Goal: Task Accomplishment & Management: Use online tool/utility

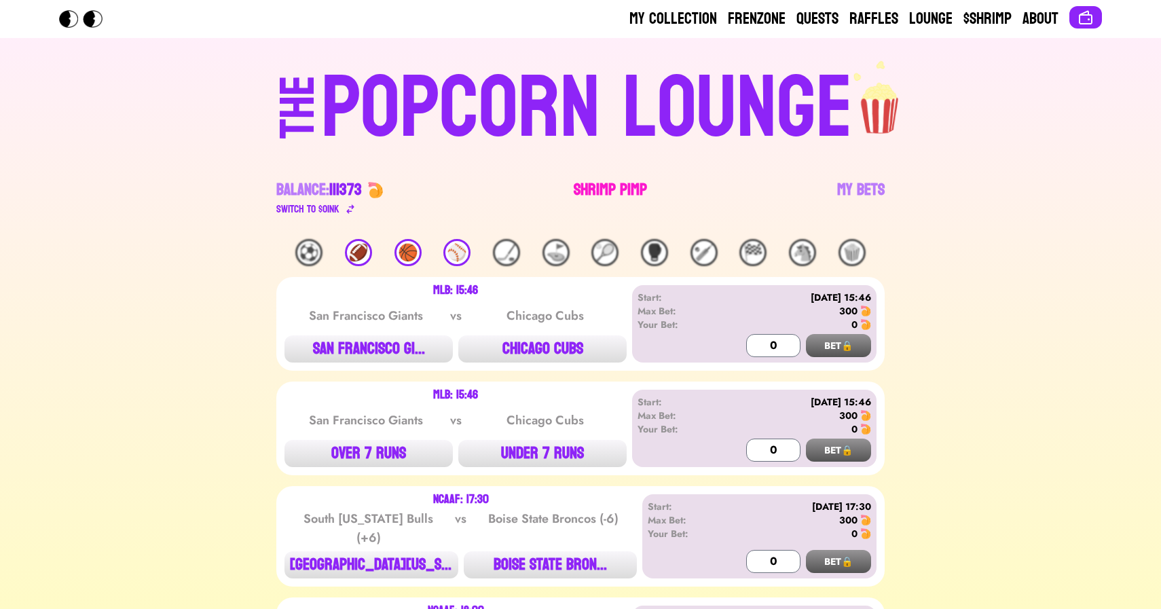
click at [587, 185] on link "Shrimp Pimp" at bounding box center [610, 198] width 73 height 38
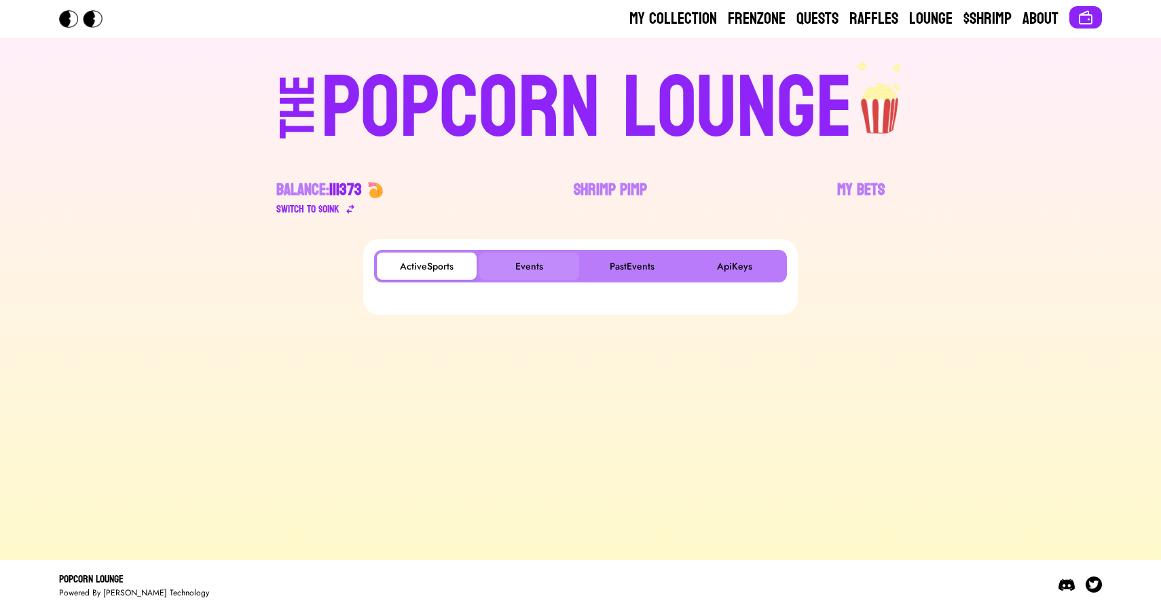
click at [526, 255] on button "Events" at bounding box center [529, 266] width 100 height 27
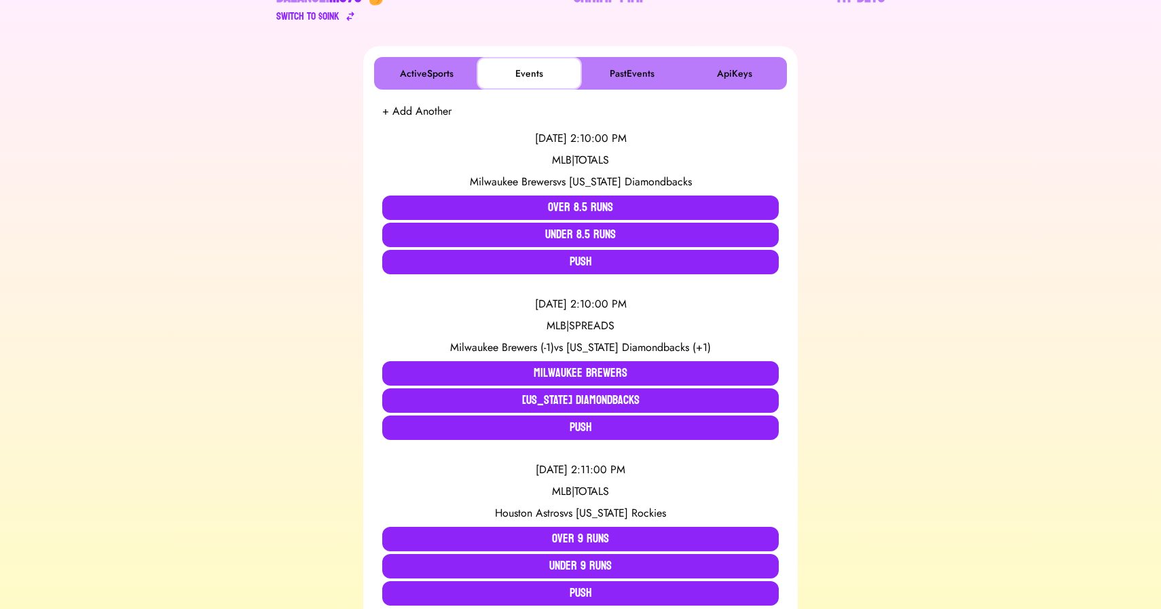
scroll to position [240, 0]
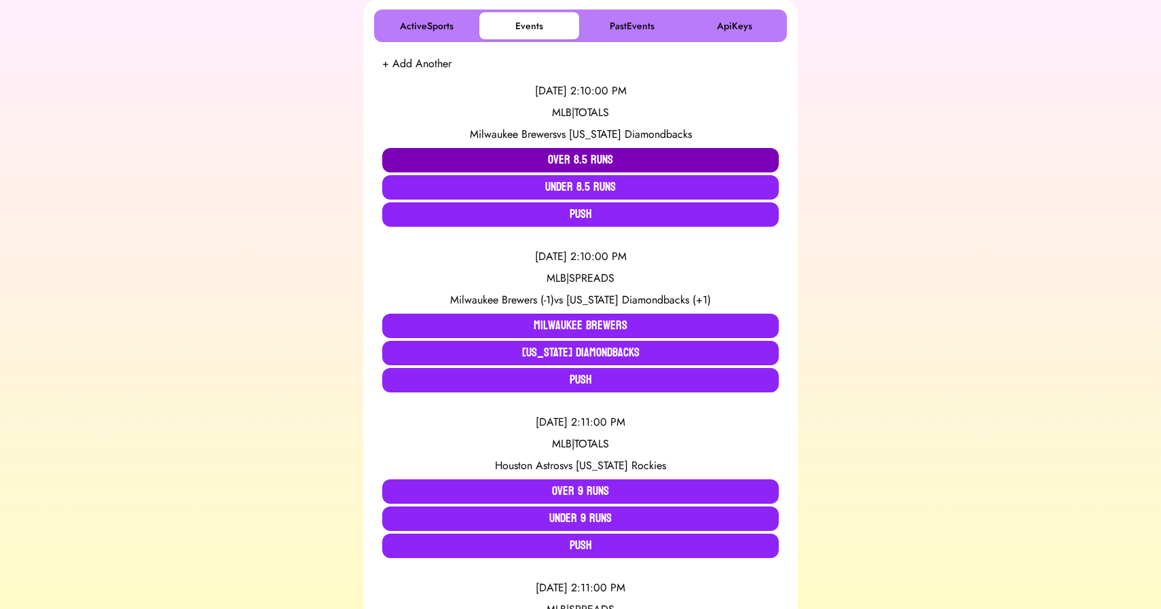
click at [532, 164] on button "Over 8.5 Runs" at bounding box center [580, 160] width 397 height 24
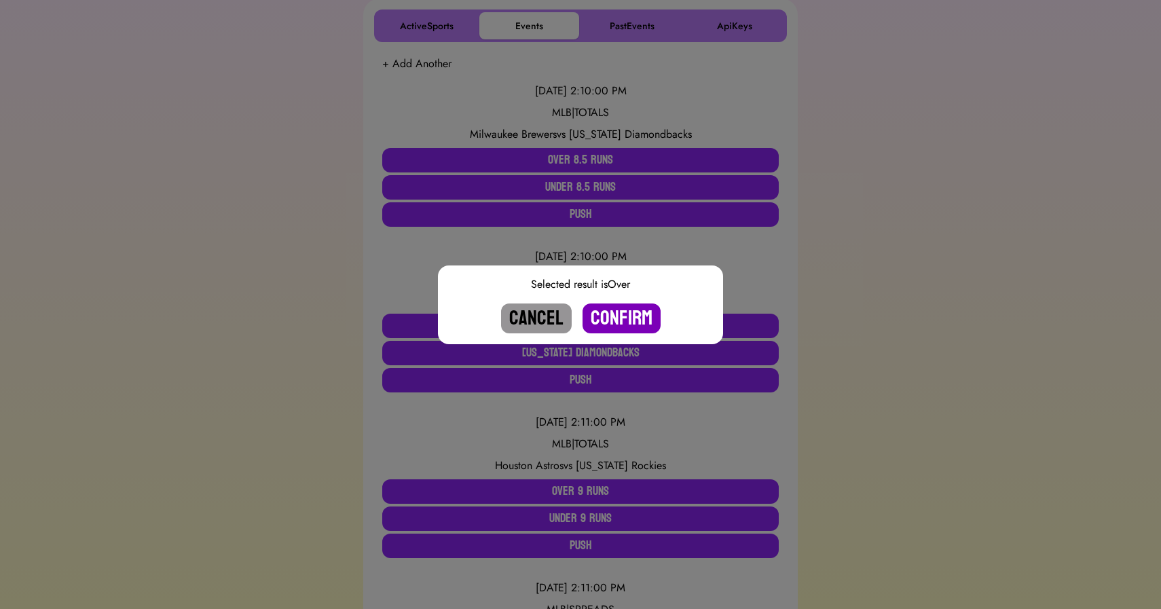
click at [612, 308] on button "Confirm" at bounding box center [622, 319] width 78 height 30
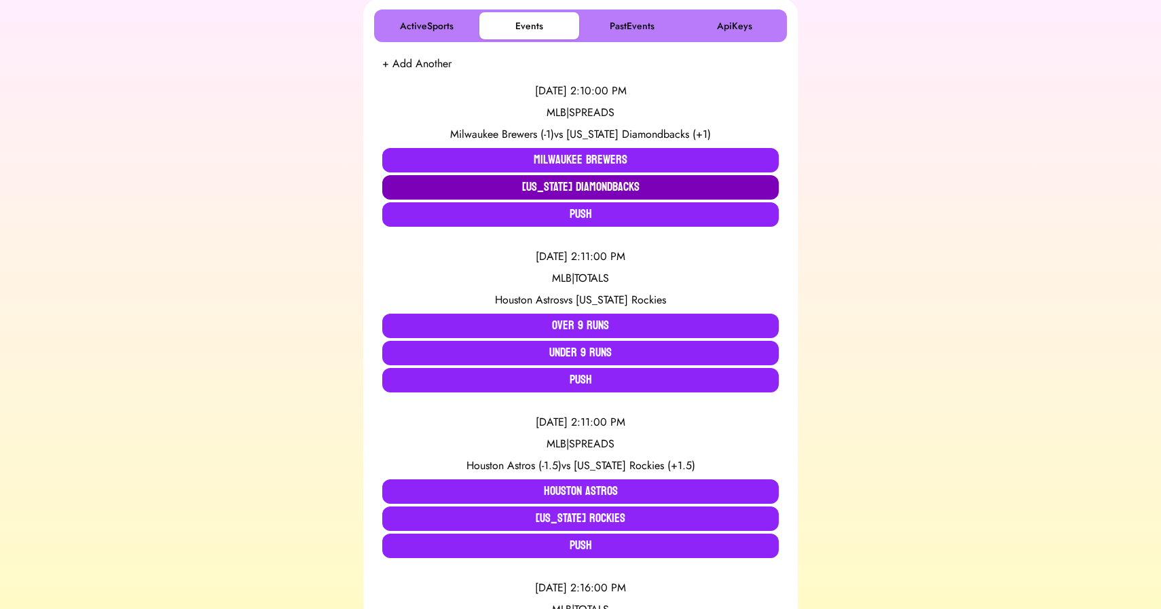
click at [602, 190] on button "[US_STATE] Diamondbacks" at bounding box center [580, 187] width 397 height 24
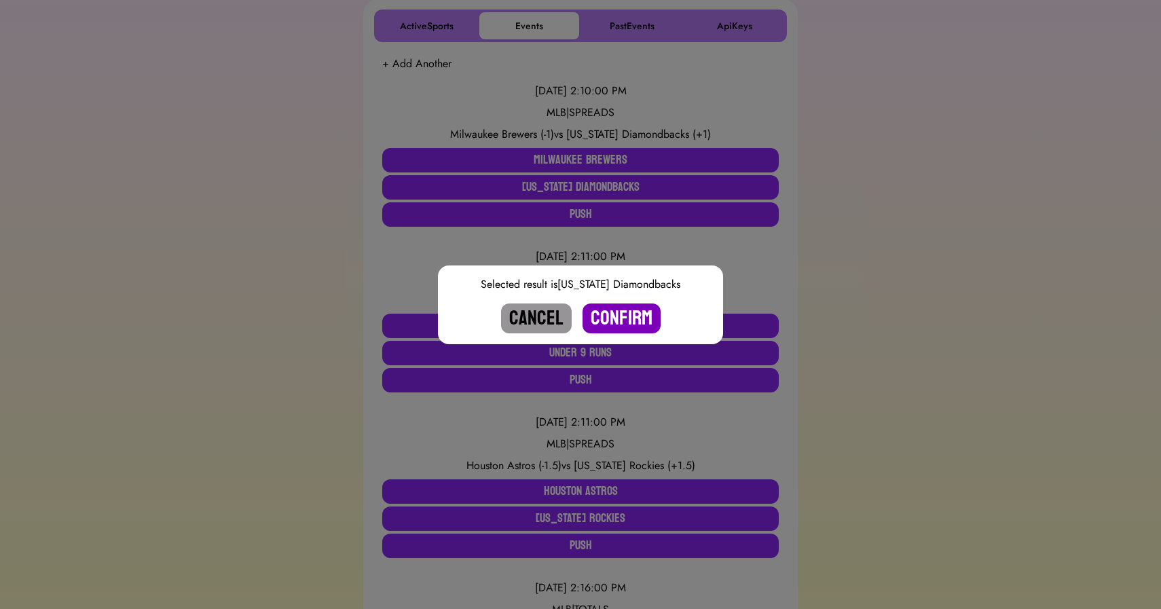
click at [617, 323] on button "Confirm" at bounding box center [622, 319] width 78 height 30
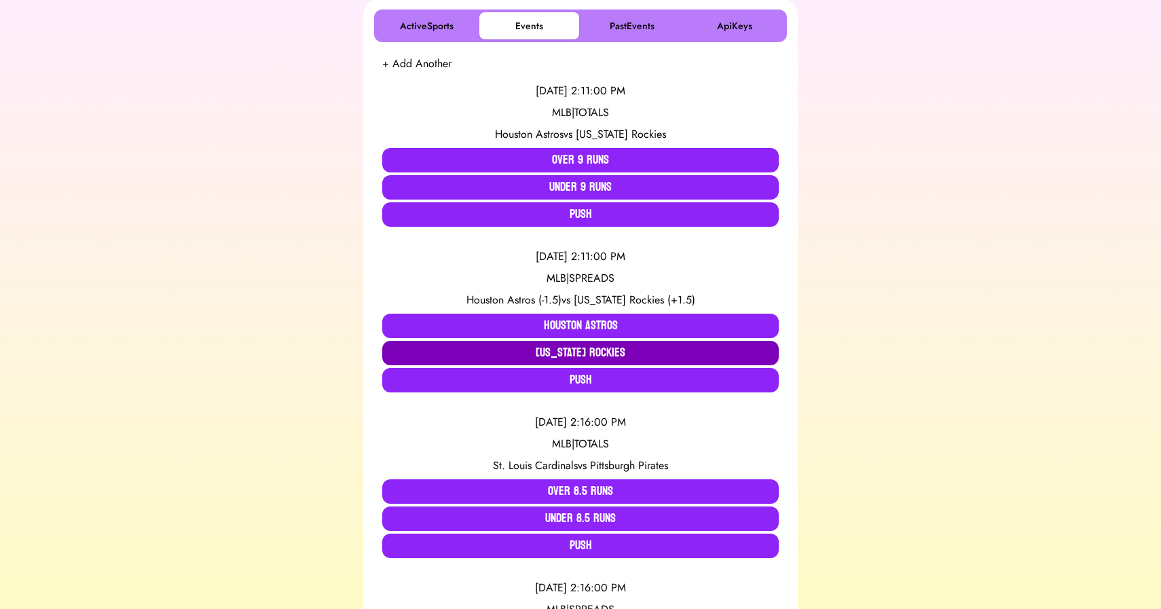
click at [536, 354] on button "[US_STATE] Rockies" at bounding box center [580, 353] width 397 height 24
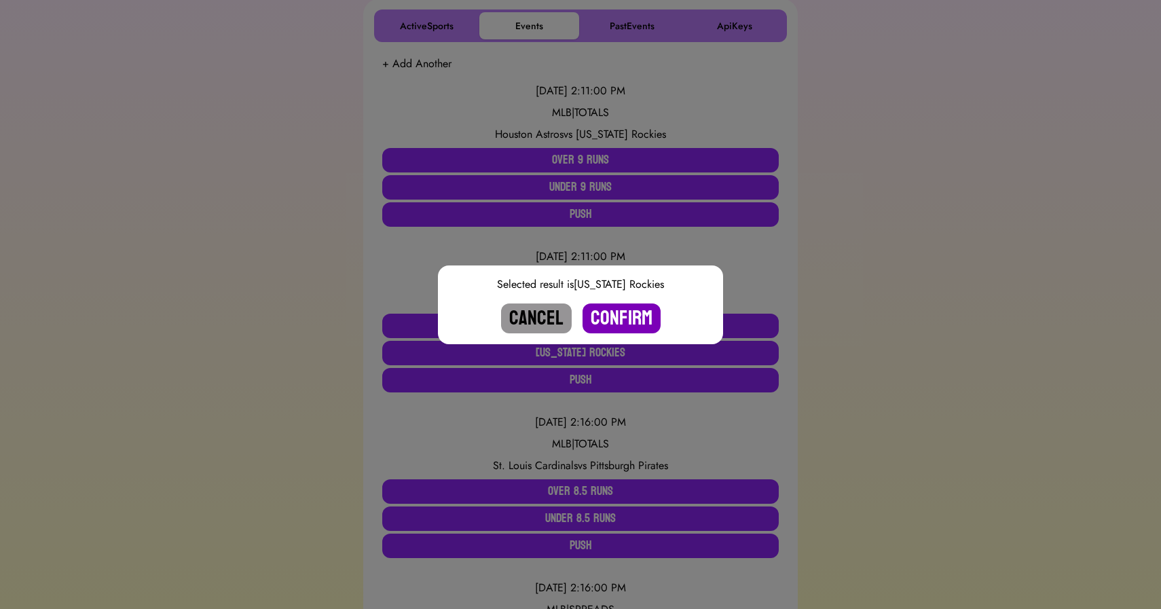
click at [622, 312] on button "Confirm" at bounding box center [622, 319] width 78 height 30
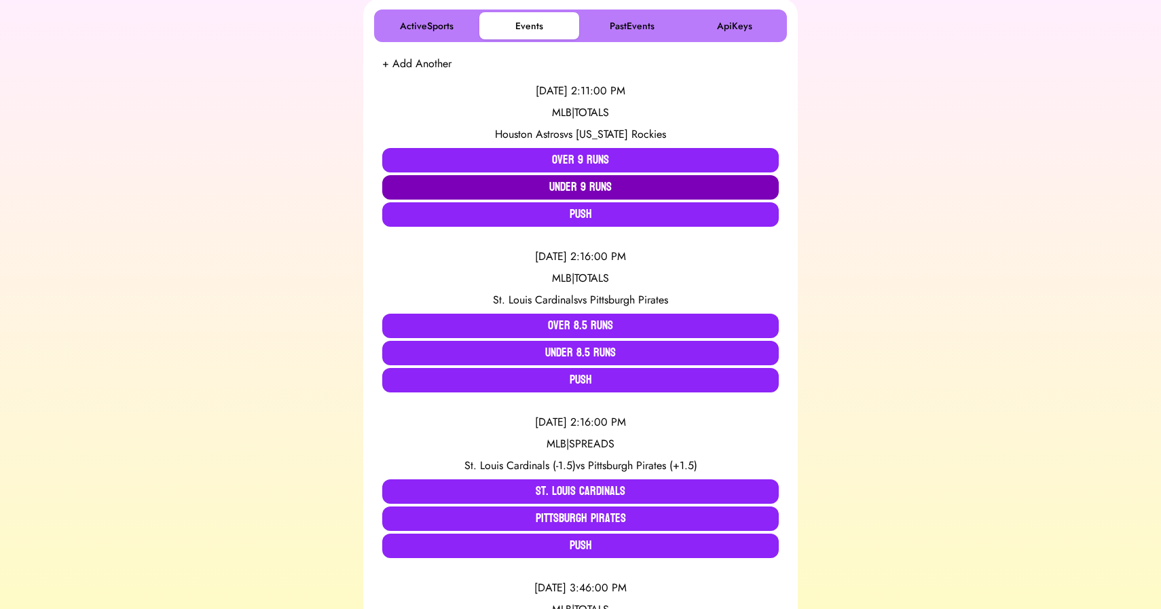
click at [584, 187] on button "Under 9 Runs" at bounding box center [580, 187] width 397 height 24
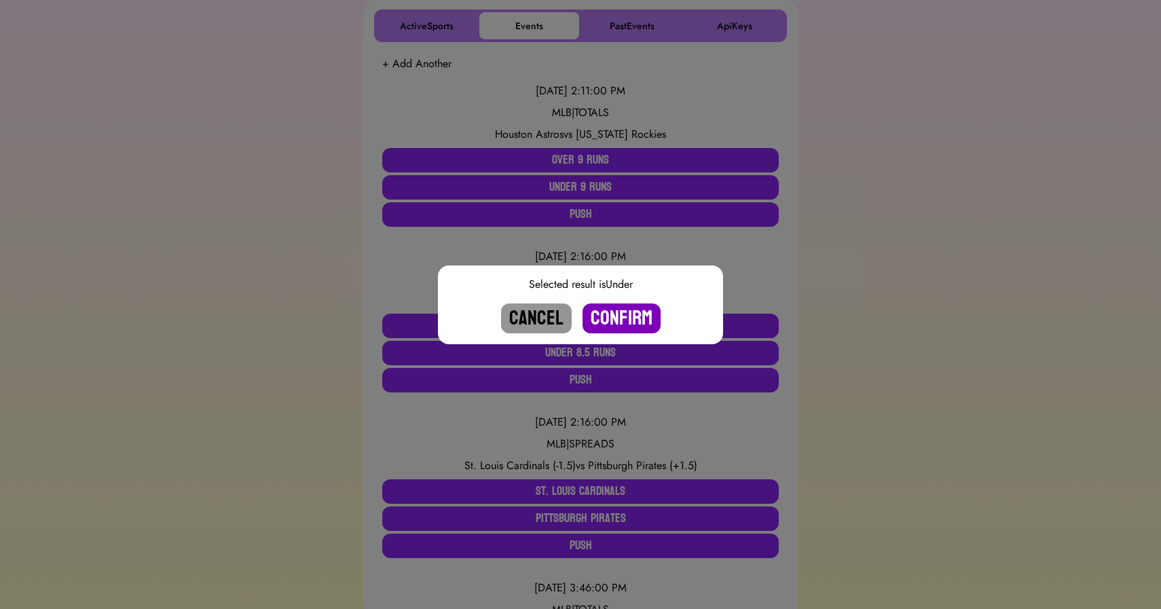
click at [616, 316] on button "Confirm" at bounding box center [622, 319] width 78 height 30
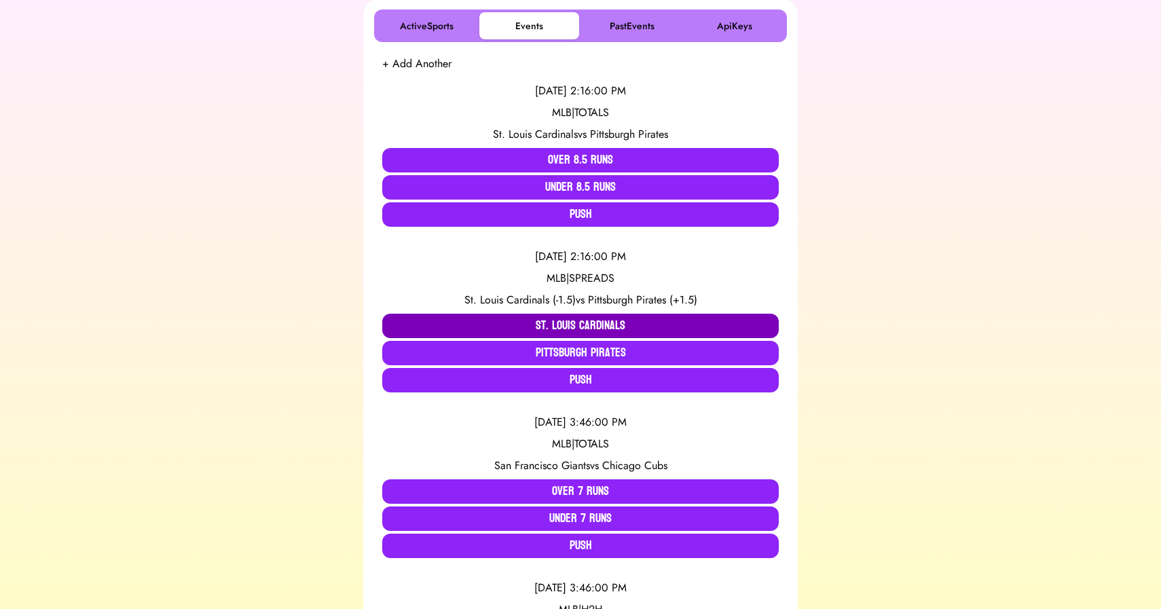
click at [528, 322] on button "St. Louis Cardinals" at bounding box center [580, 326] width 397 height 24
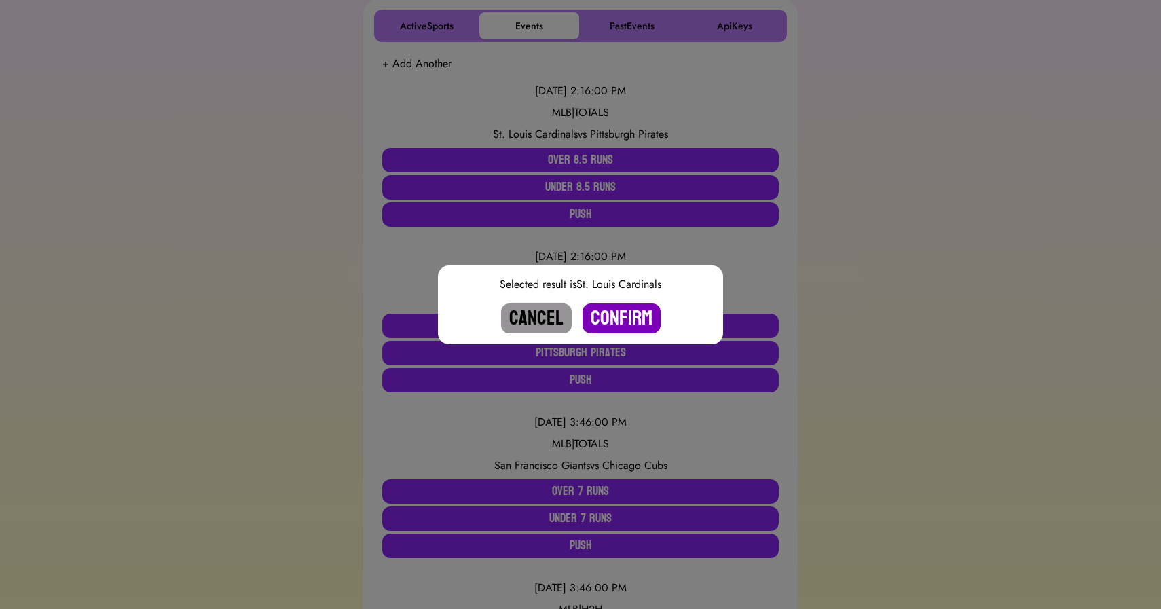
click at [606, 321] on button "Confirm" at bounding box center [622, 319] width 78 height 30
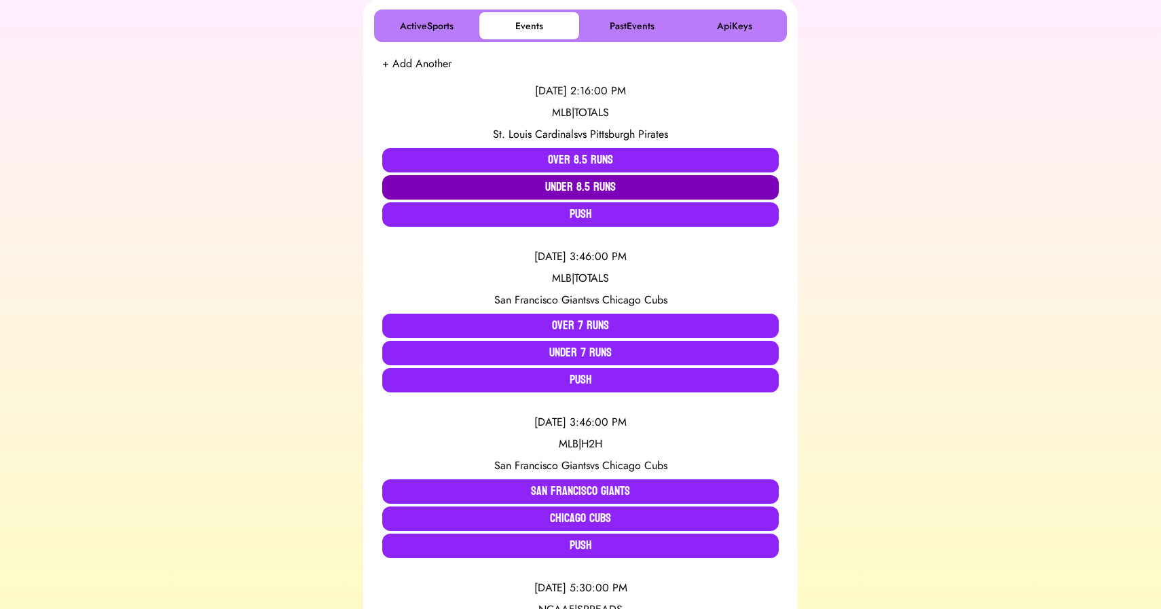
click at [585, 188] on button "Under 8.5 Runs" at bounding box center [580, 187] width 397 height 24
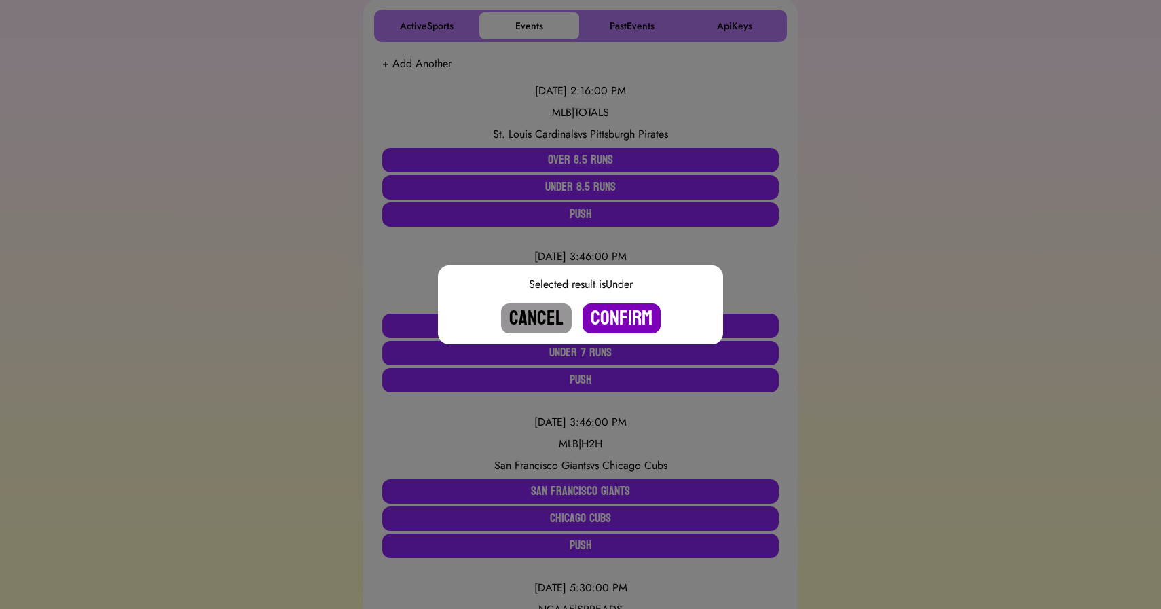
click at [615, 316] on button "Confirm" at bounding box center [622, 319] width 78 height 30
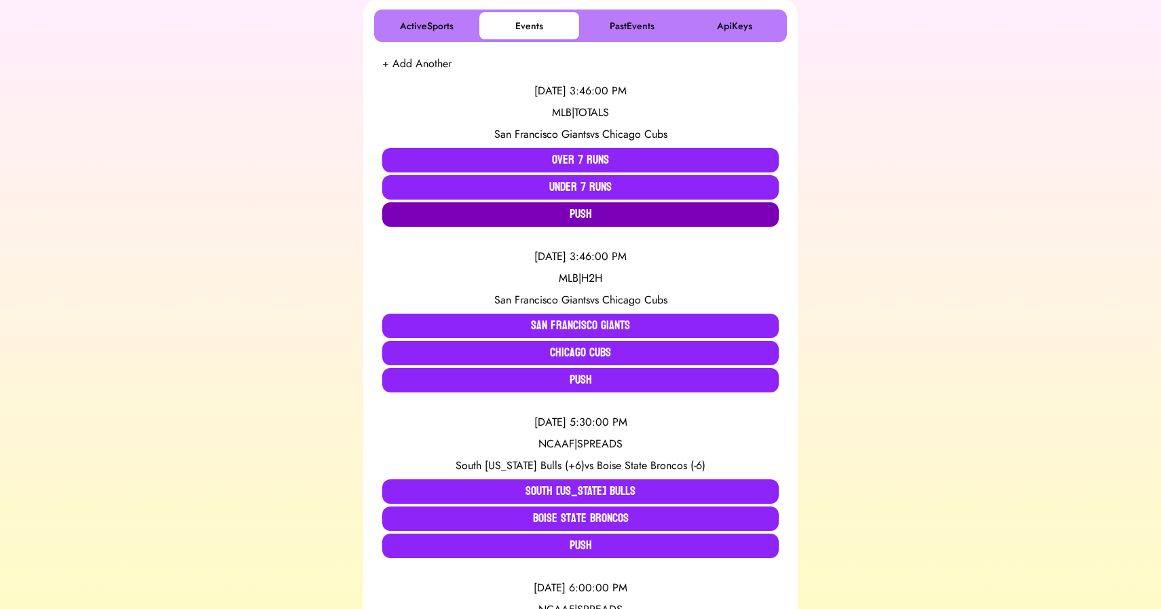
click at [555, 217] on button "Push" at bounding box center [580, 214] width 397 height 24
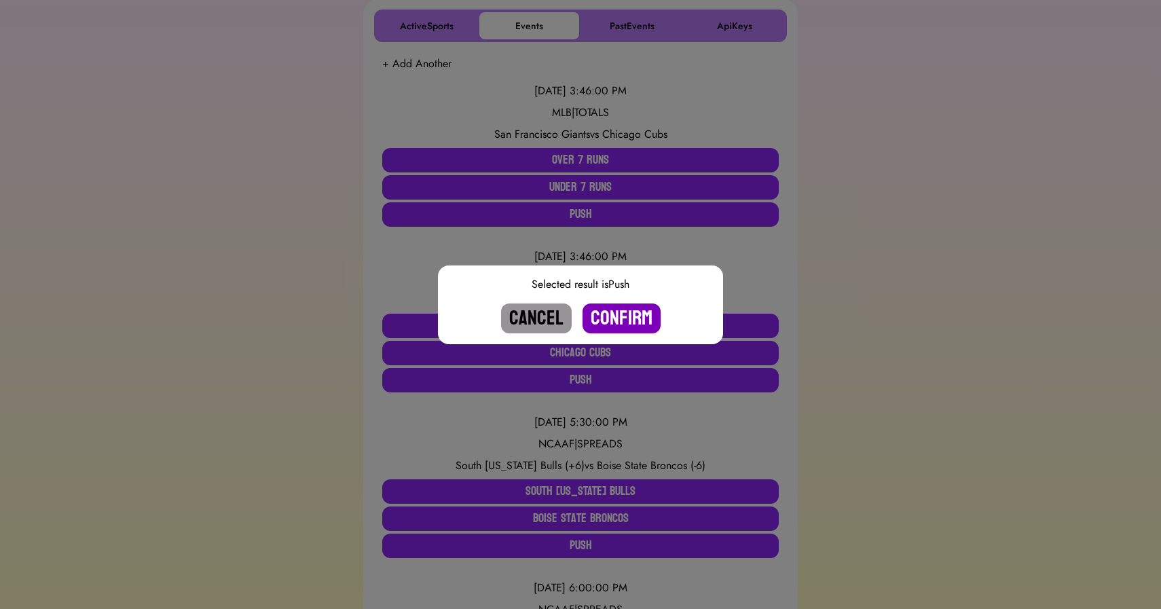
click at [616, 329] on button "Confirm" at bounding box center [622, 319] width 78 height 30
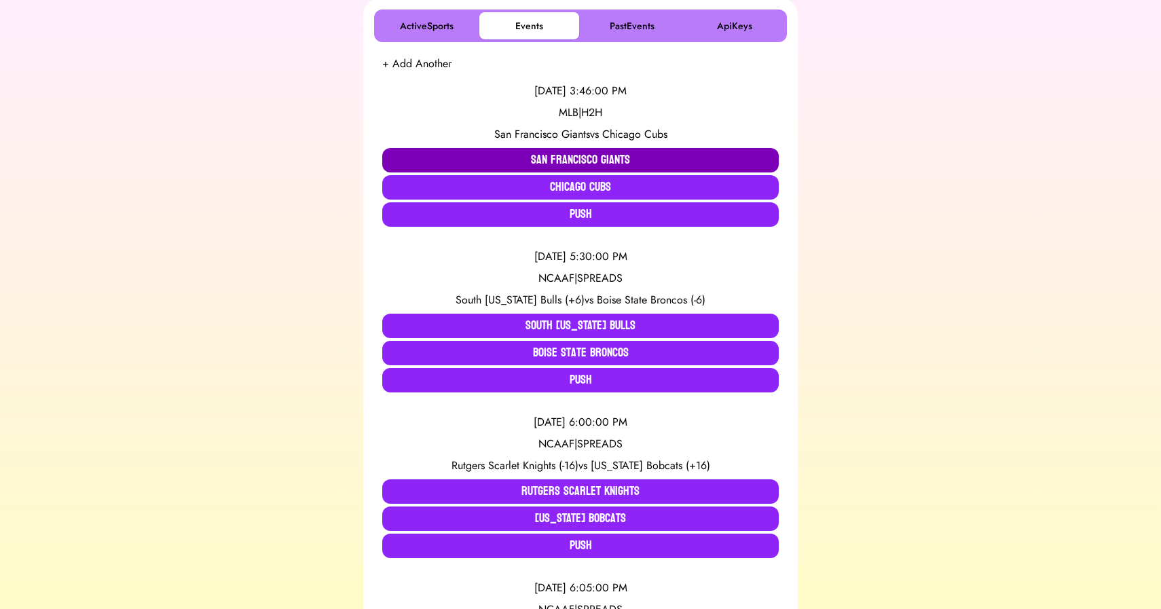
click at [559, 161] on button "San Francisco Giants" at bounding box center [580, 160] width 397 height 24
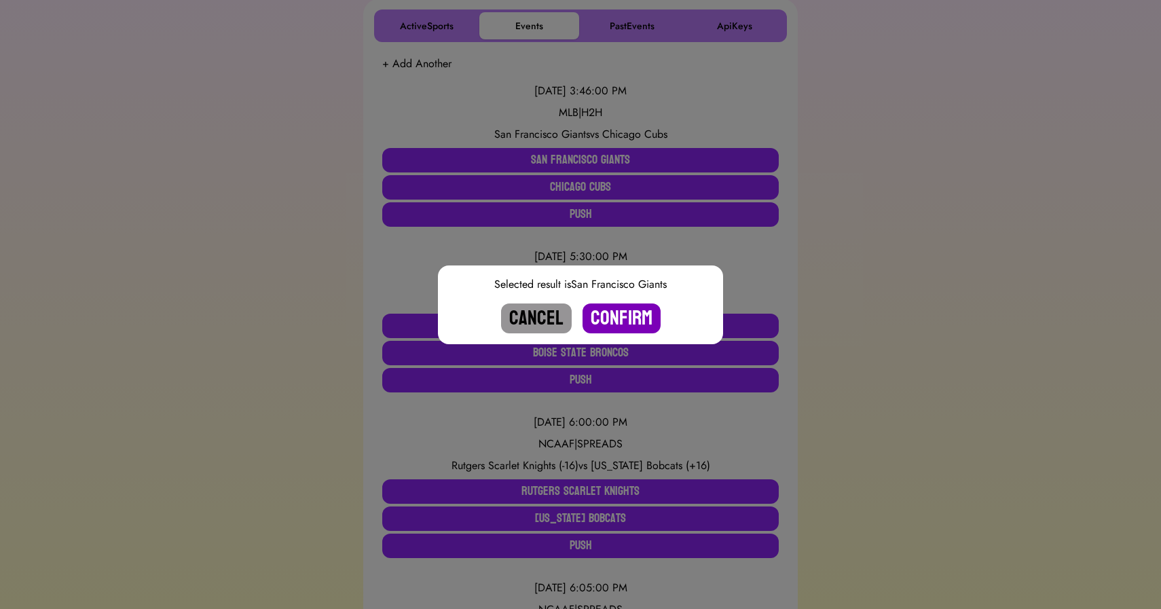
click at [623, 323] on button "Confirm" at bounding box center [622, 319] width 78 height 30
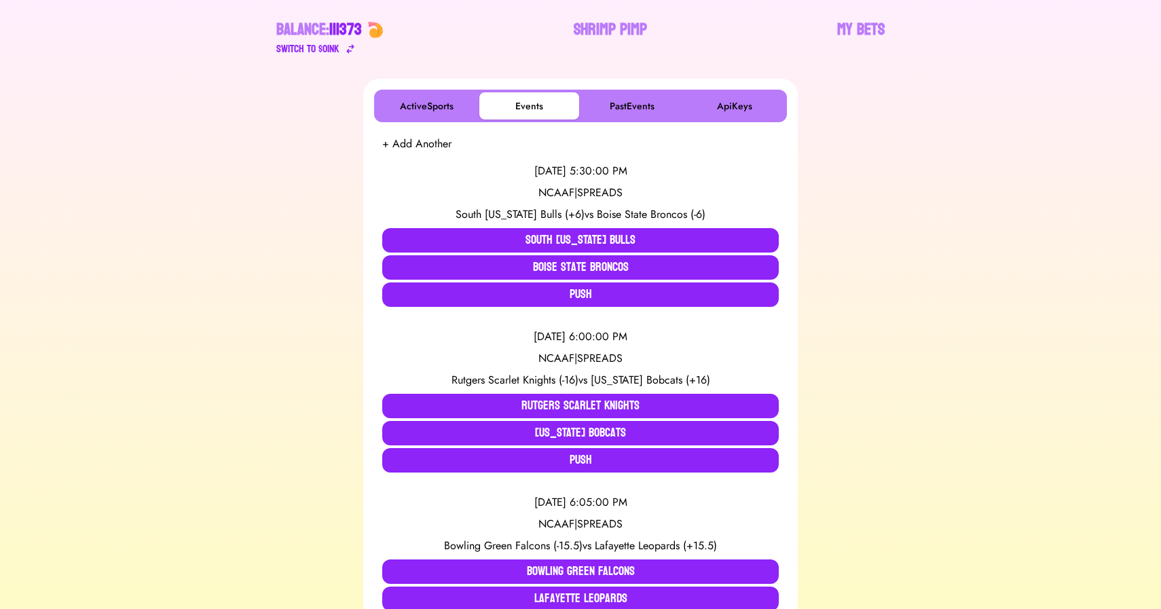
scroll to position [0, 0]
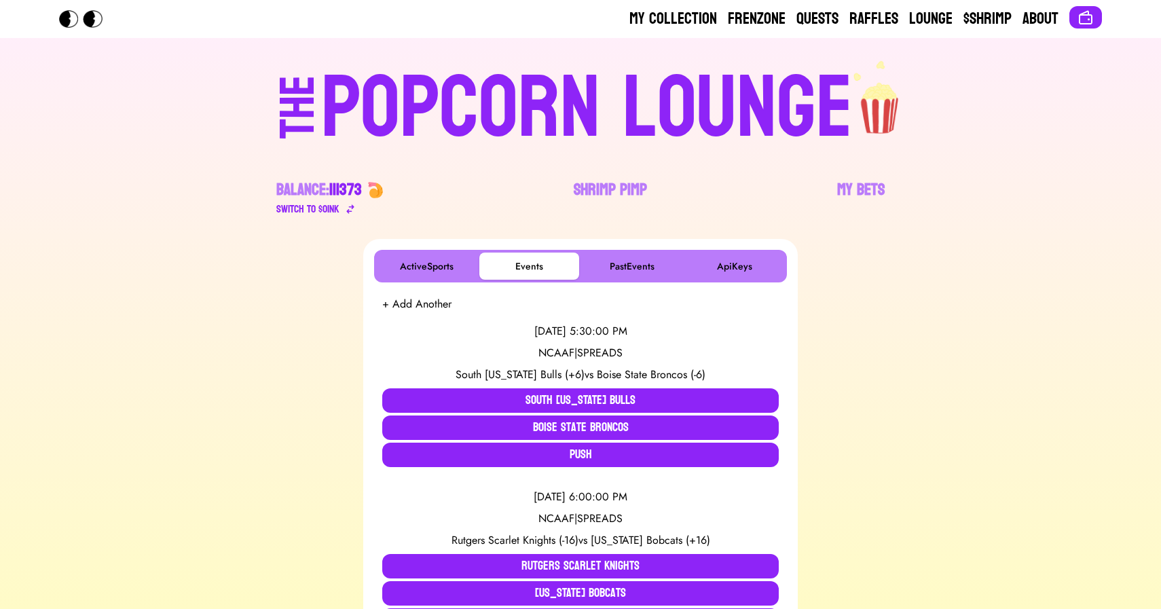
click at [479, 109] on div "POPCORN LOUNGE" at bounding box center [587, 108] width 532 height 87
